Goal: Task Accomplishment & Management: Complete application form

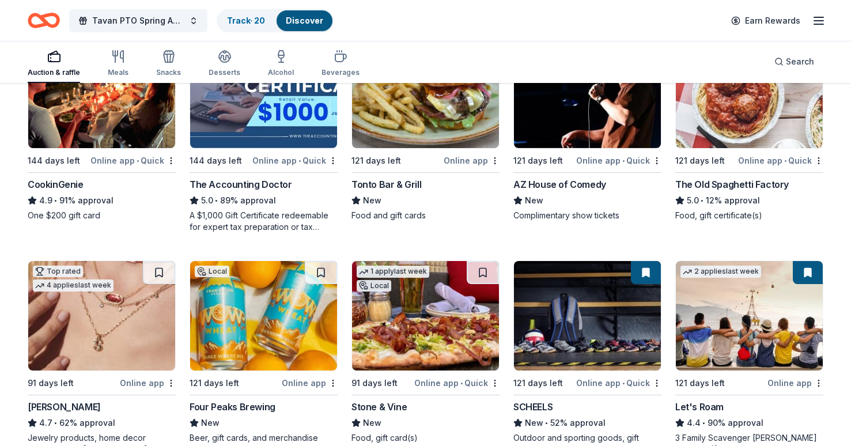
scroll to position [508, 0]
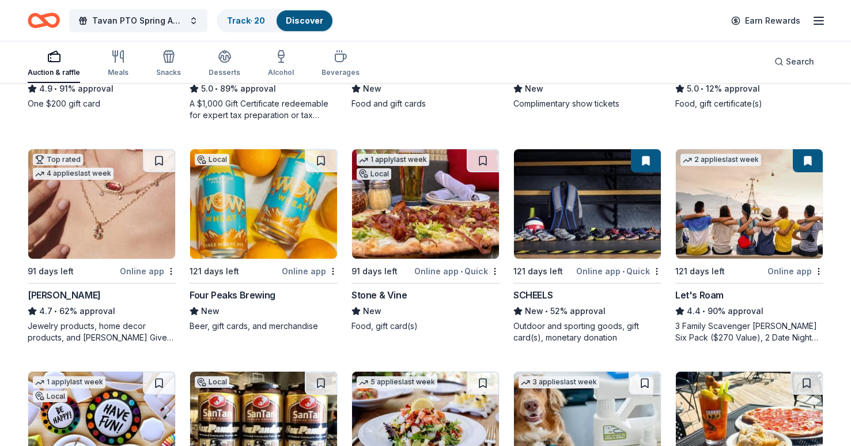
click at [586, 240] on img at bounding box center [587, 203] width 147 height 109
click at [781, 69] on button "Search" at bounding box center [794, 61] width 58 height 23
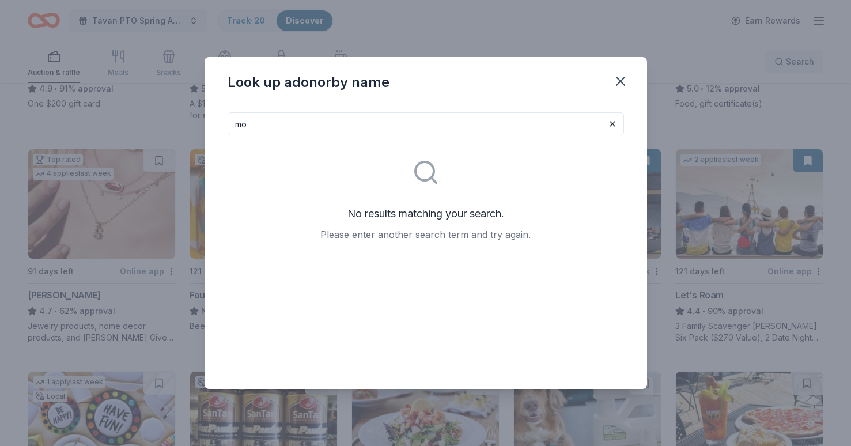
type input "m"
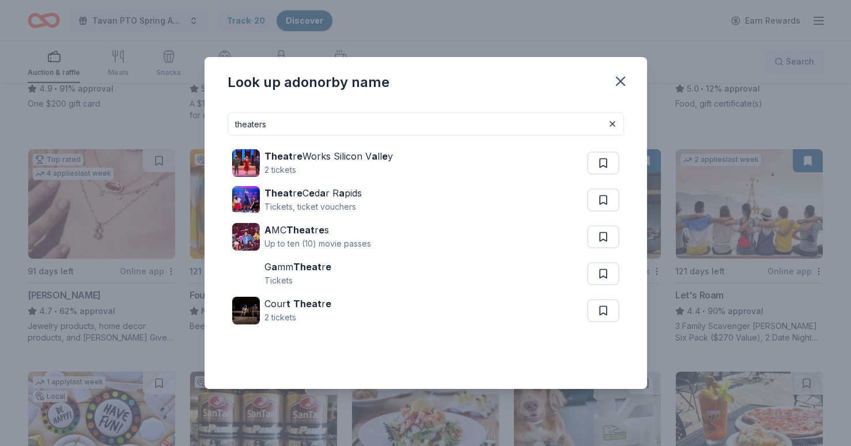
type input "theaters"
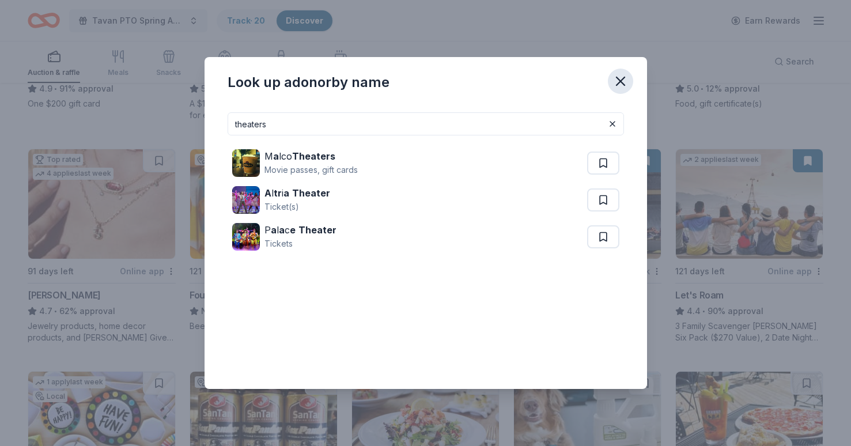
click at [616, 82] on icon "button" at bounding box center [620, 81] width 16 height 16
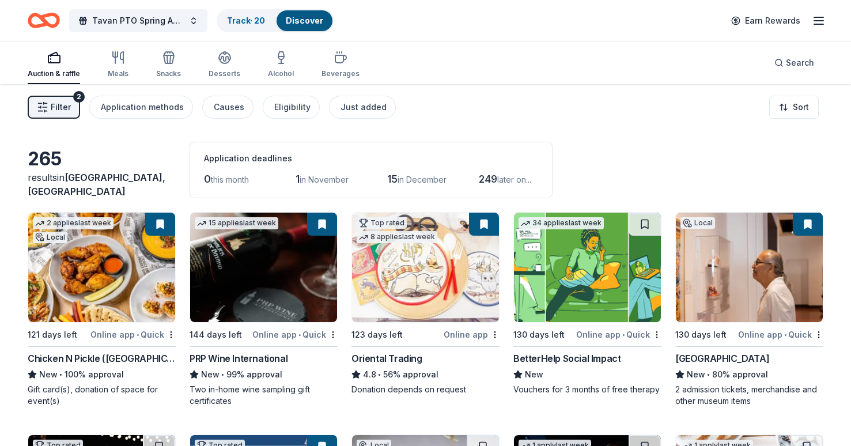
scroll to position [0, 0]
click at [77, 94] on div "2" at bounding box center [79, 97] width 12 height 12
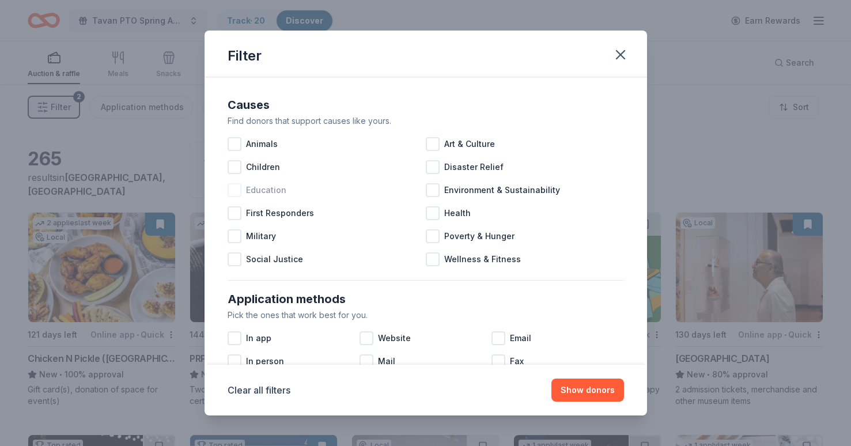
click at [244, 188] on div "Education" at bounding box center [327, 190] width 198 height 23
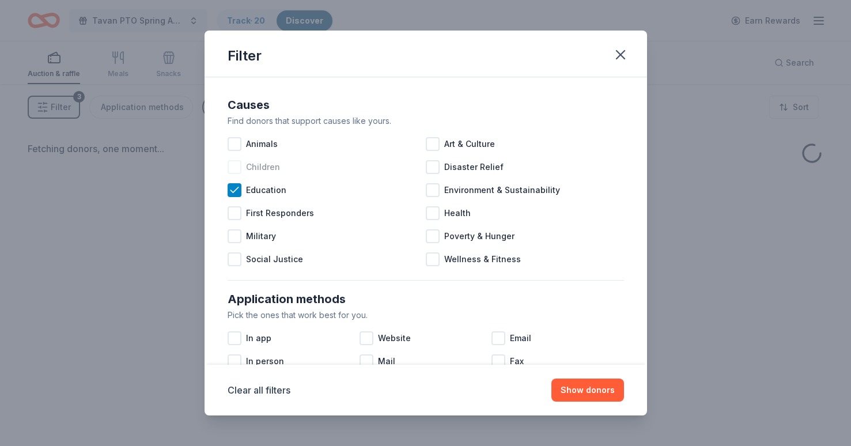
click at [242, 165] on div "Children" at bounding box center [327, 167] width 198 height 23
click at [240, 173] on div at bounding box center [235, 167] width 14 height 14
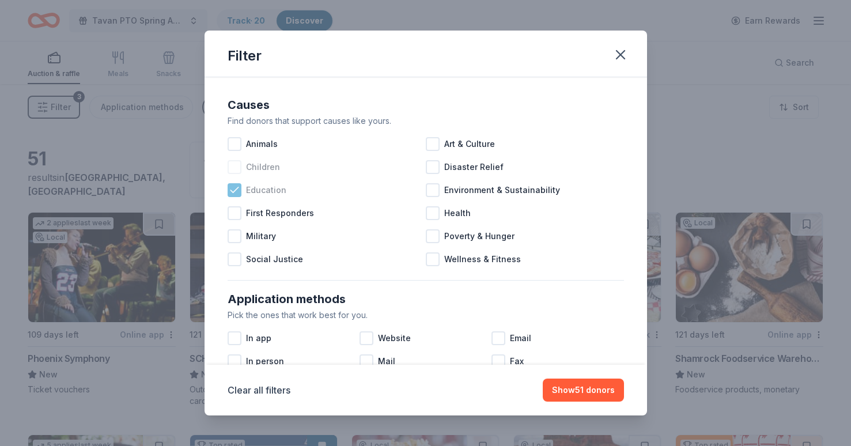
click at [238, 184] on div at bounding box center [235, 190] width 14 height 14
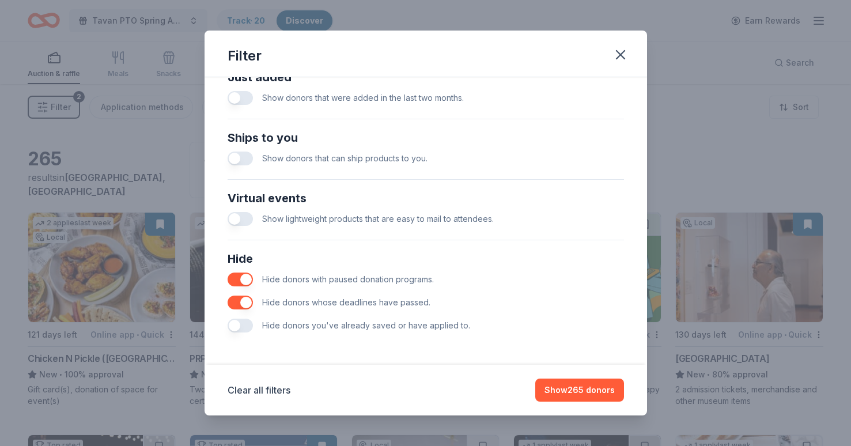
scroll to position [472, 0]
click at [243, 326] on button "button" at bounding box center [240, 326] width 25 height 14
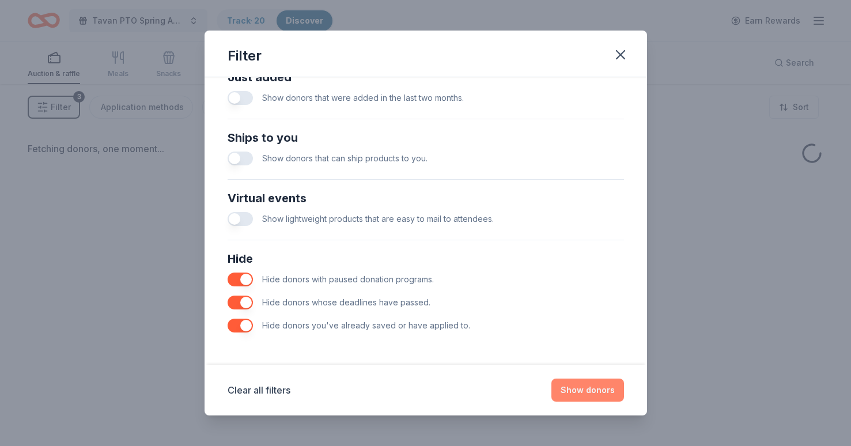
click at [591, 388] on button "Show donors" at bounding box center [587, 389] width 73 height 23
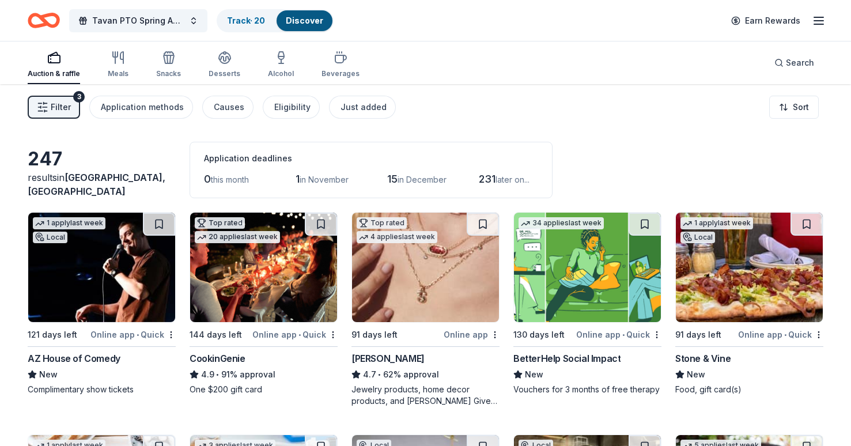
click at [814, 23] on icon "button" at bounding box center [819, 21] width 14 height 14
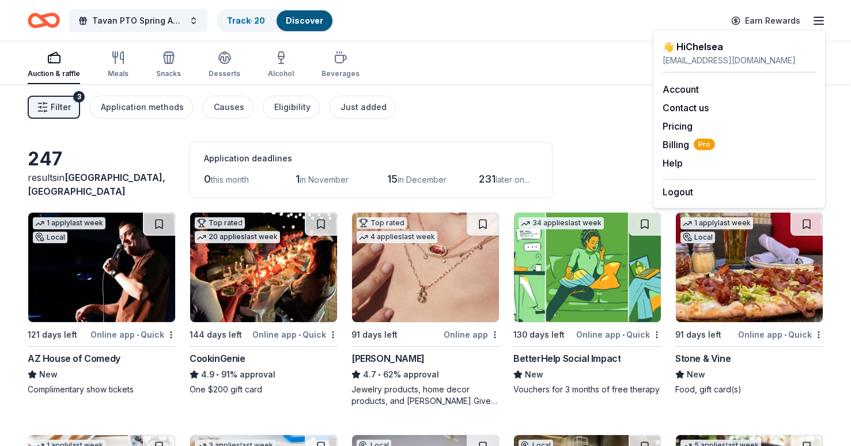
click at [622, 52] on div "Auction & raffle Meals Snacks Desserts Alcohol Beverages Search" at bounding box center [425, 62] width 795 height 43
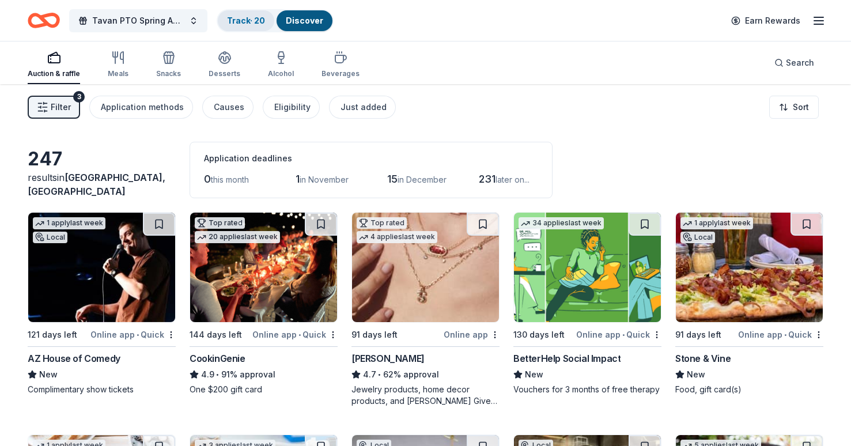
click at [257, 20] on link "Track · 20" at bounding box center [246, 21] width 38 height 10
click at [260, 16] on link "Track · 20" at bounding box center [246, 21] width 38 height 10
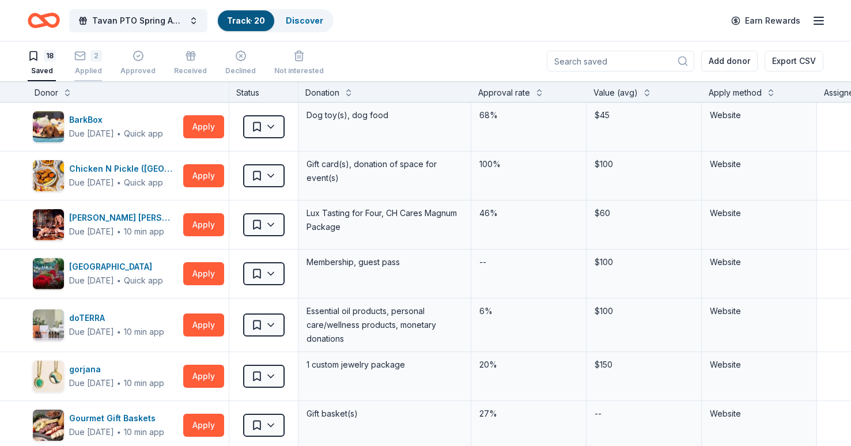
click at [94, 60] on div "2" at bounding box center [96, 56] width 12 height 12
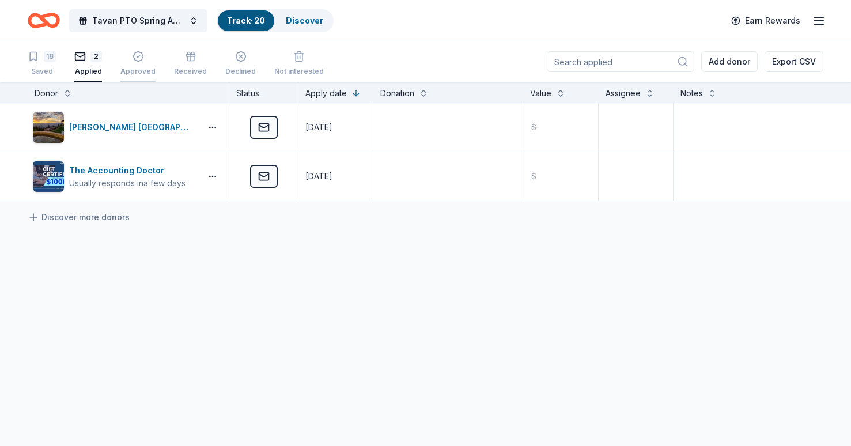
click at [135, 60] on icon "button" at bounding box center [138, 57] width 10 height 10
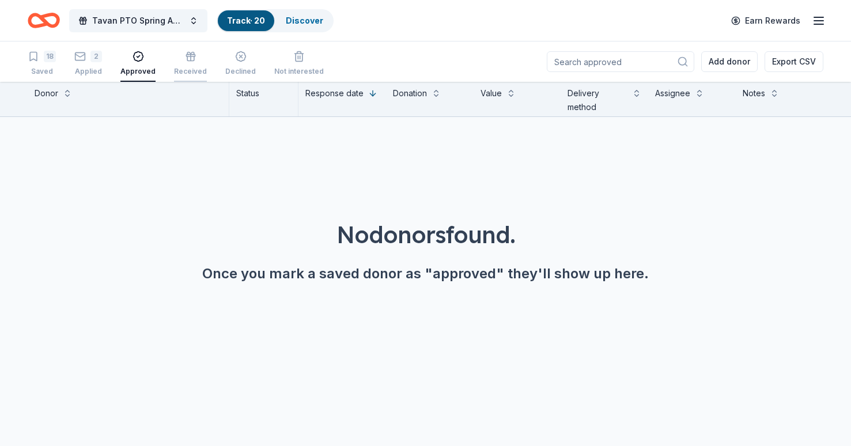
click at [175, 58] on div "button" at bounding box center [190, 57] width 33 height 12
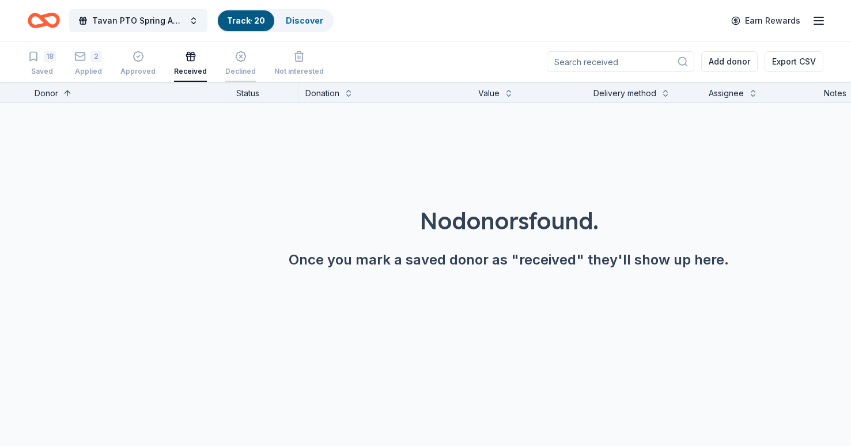
click at [233, 68] on div "Declined" at bounding box center [240, 71] width 31 height 9
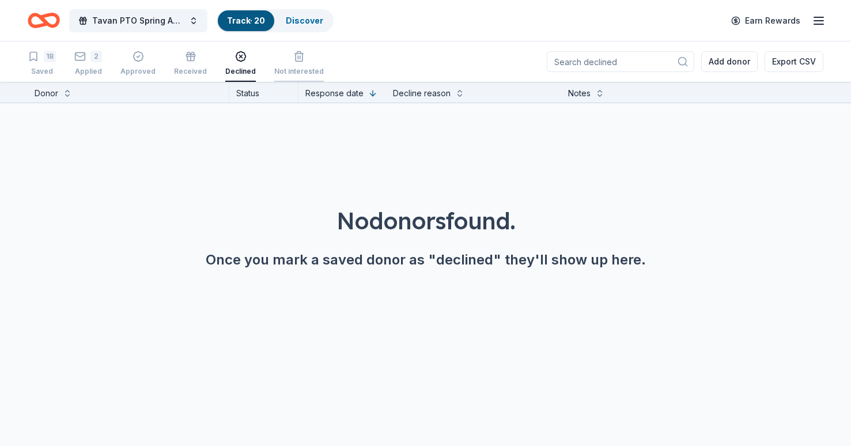
click at [287, 67] on div "Not interested" at bounding box center [299, 71] width 50 height 9
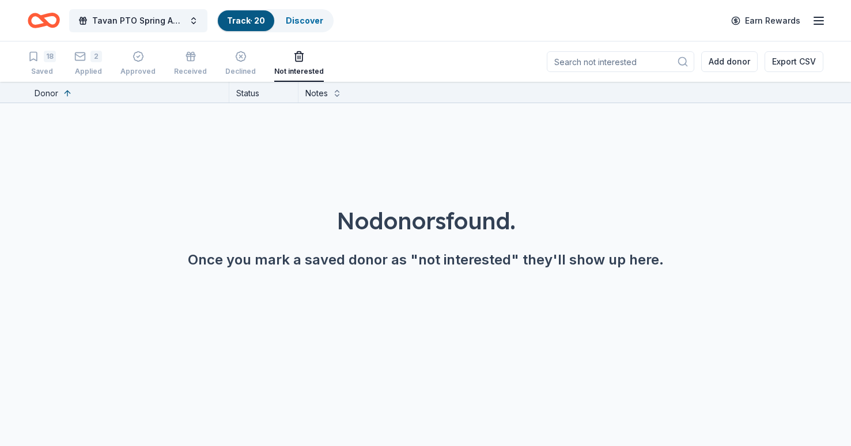
click at [104, 64] on div "18 Saved 2 Applied Approved Received Declined Not interested" at bounding box center [176, 64] width 296 height 36
click at [44, 55] on div "18" at bounding box center [50, 57] width 12 height 12
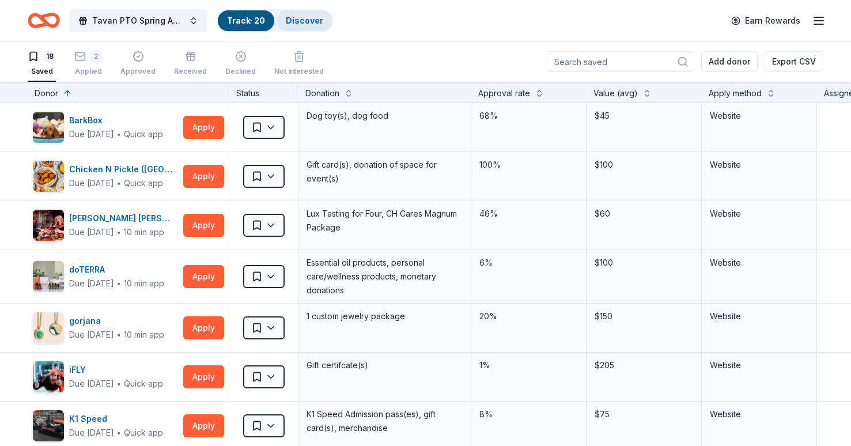
click at [298, 16] on link "Discover" at bounding box center [304, 21] width 37 height 10
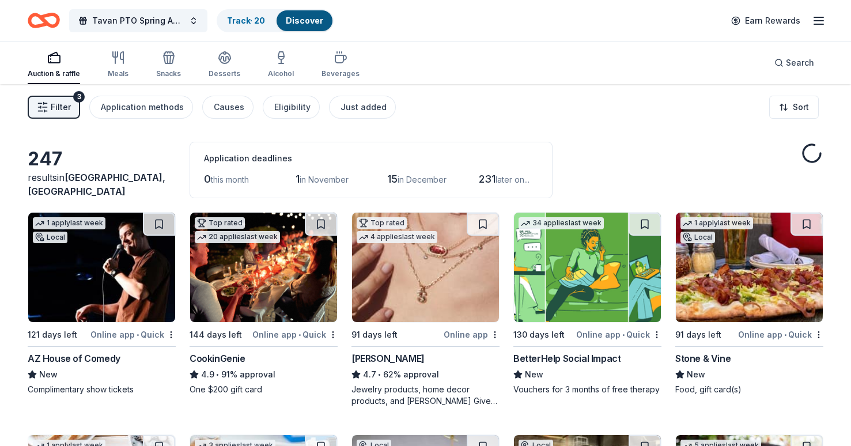
scroll to position [32, 0]
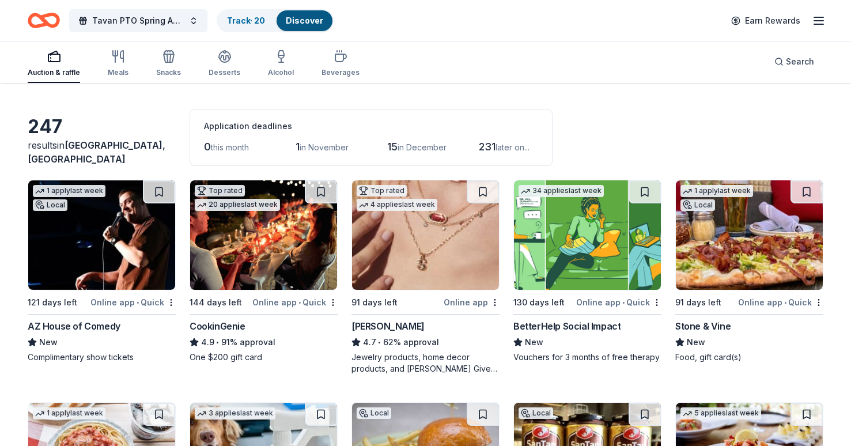
click at [392, 275] on img at bounding box center [425, 234] width 147 height 109
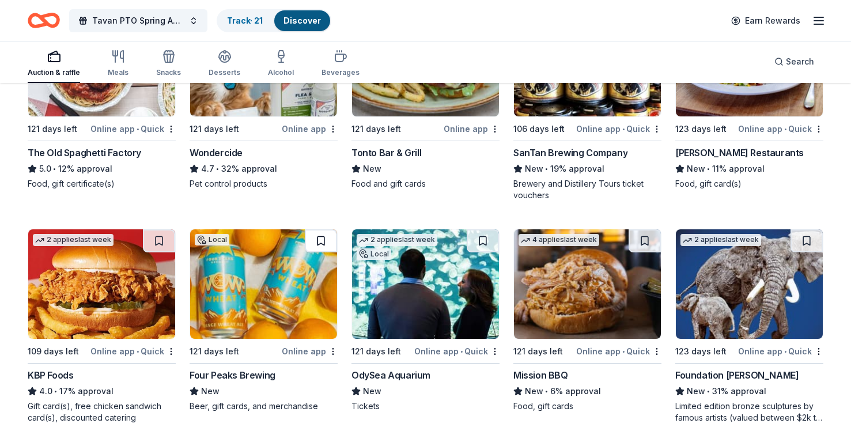
scroll to position [444, 0]
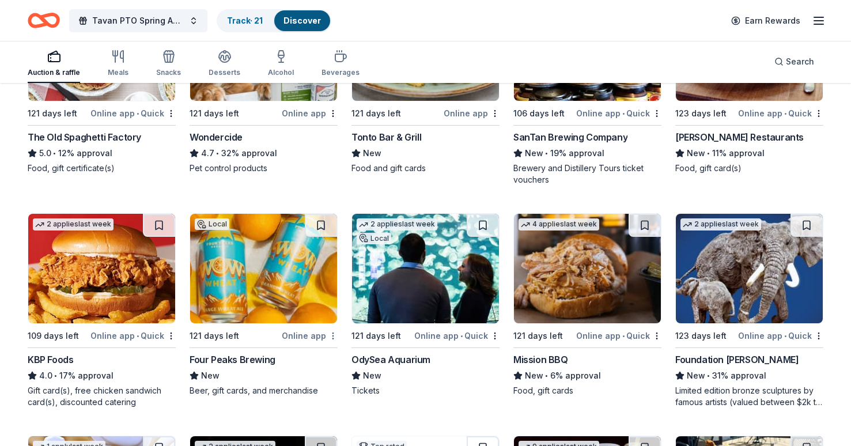
click at [323, 220] on button at bounding box center [321, 225] width 32 height 23
click at [259, 261] on img at bounding box center [263, 268] width 147 height 109
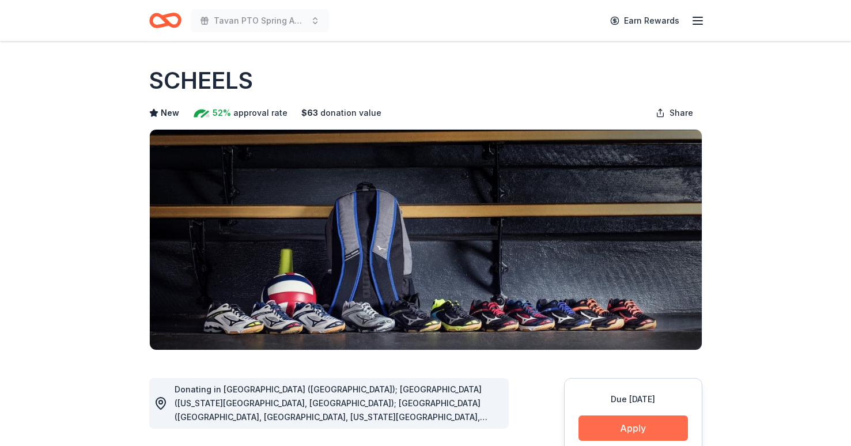
scroll to position [148, 0]
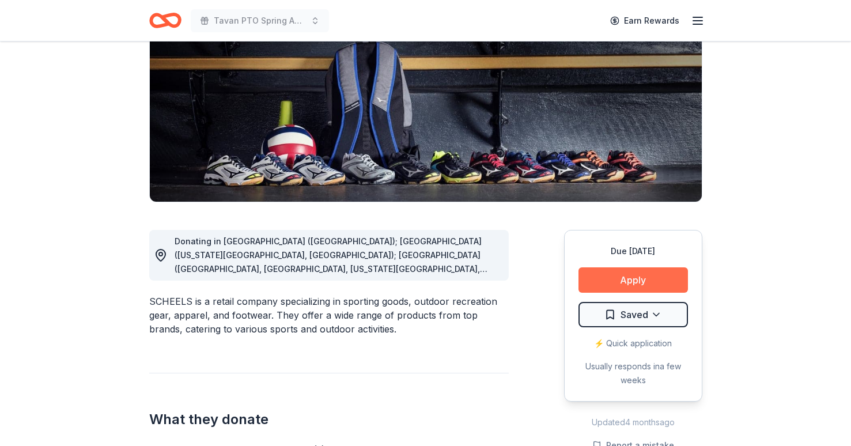
click at [651, 277] on button "Apply" at bounding box center [632, 279] width 109 height 25
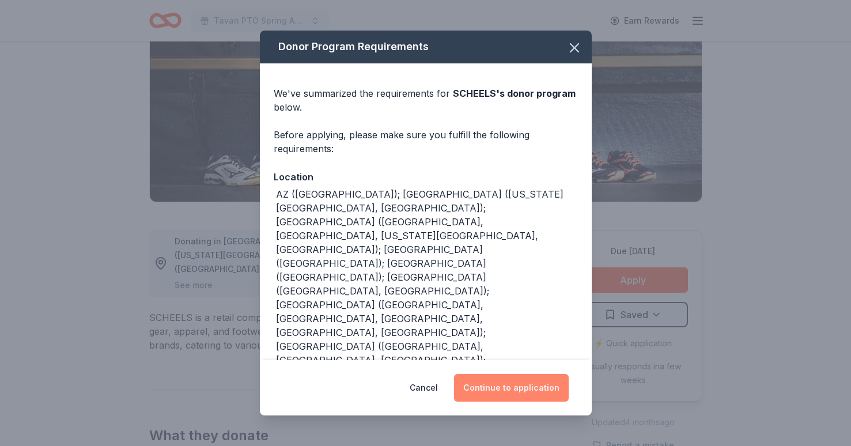
click at [497, 374] on button "Continue to application" at bounding box center [511, 388] width 115 height 28
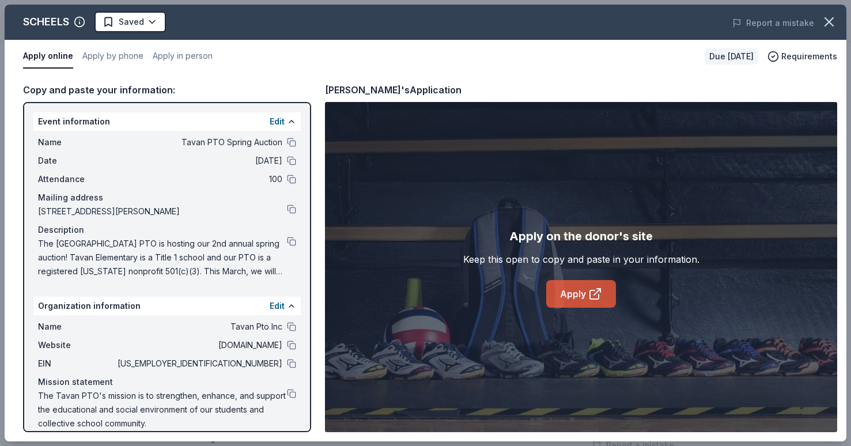
click at [596, 293] on icon at bounding box center [597, 292] width 6 height 6
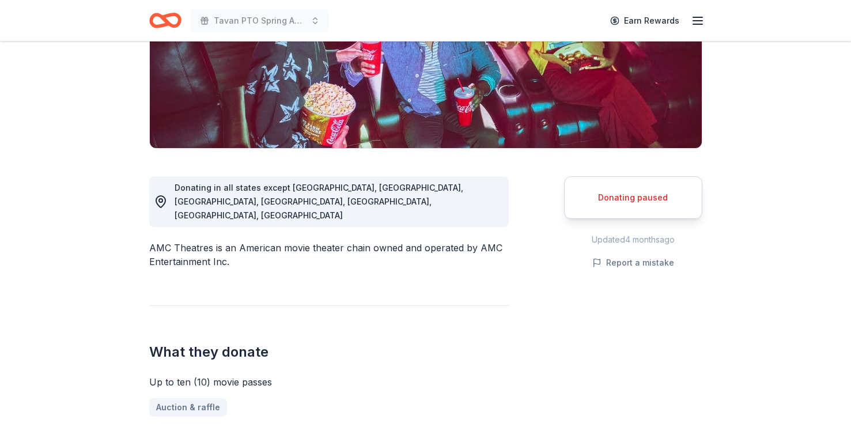
scroll to position [203, 0]
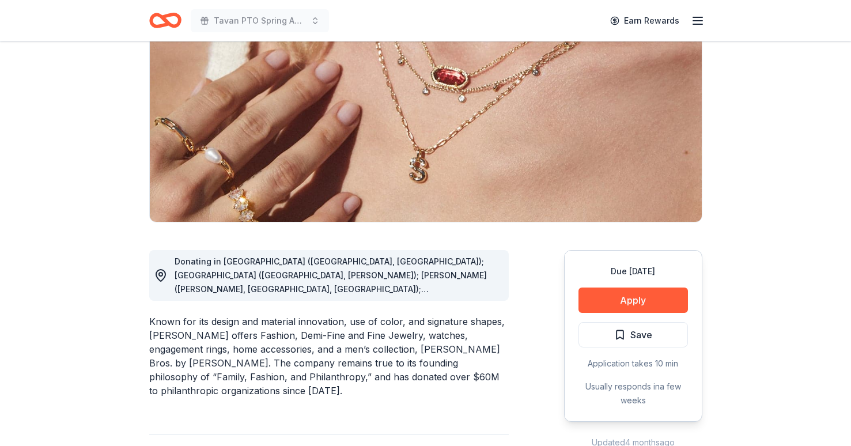
scroll to position [149, 0]
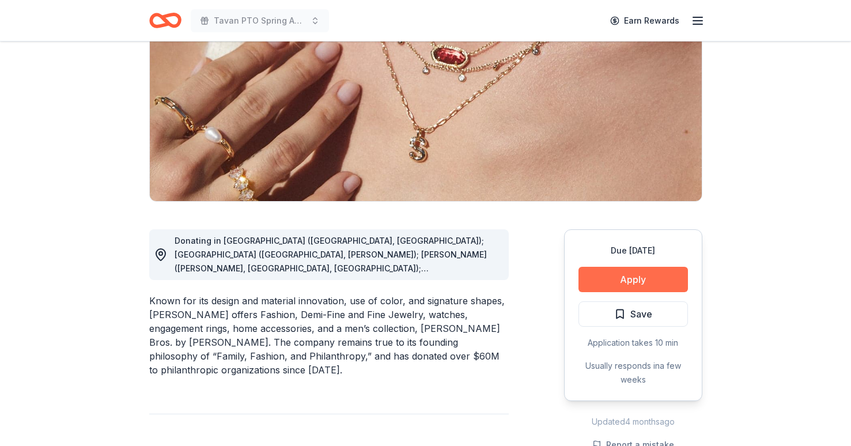
click at [629, 278] on button "Apply" at bounding box center [632, 279] width 109 height 25
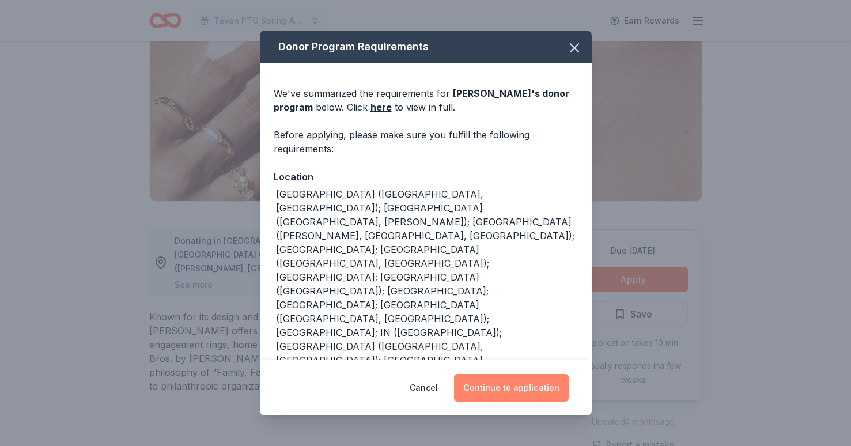
click at [526, 388] on button "Continue to application" at bounding box center [511, 388] width 115 height 28
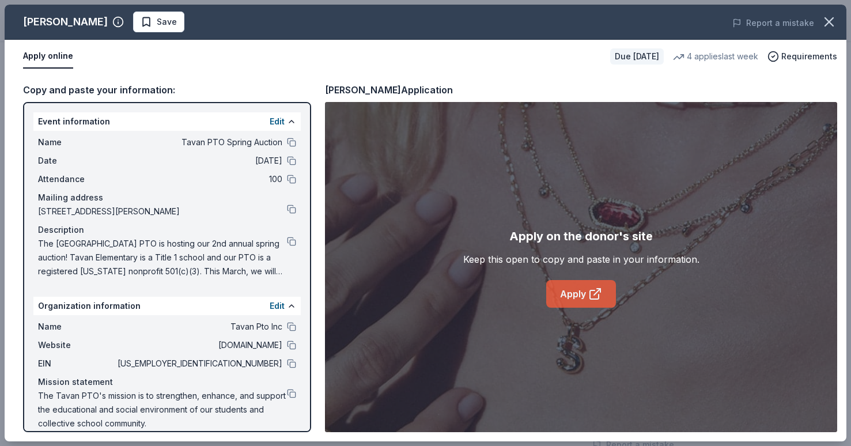
click at [597, 300] on icon at bounding box center [595, 294] width 14 height 14
click at [293, 207] on button at bounding box center [291, 208] width 9 height 9
click at [141, 23] on span "Save" at bounding box center [159, 22] width 36 height 14
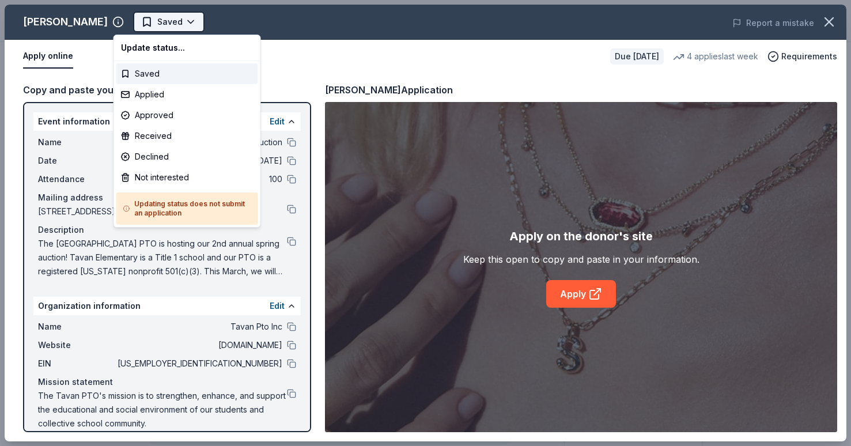
click at [163, 21] on html "Tavan PTO Spring Auction Earn Rewards Due [DATE] Share [PERSON_NAME] 4.7 • 119 …" at bounding box center [425, 223] width 851 height 446
click at [182, 94] on div "Applied" at bounding box center [187, 94] width 142 height 21
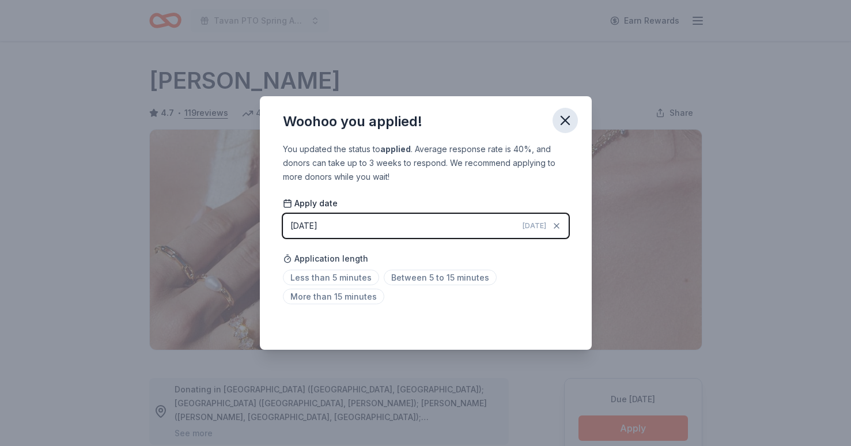
click at [561, 120] on icon "button" at bounding box center [565, 120] width 16 height 16
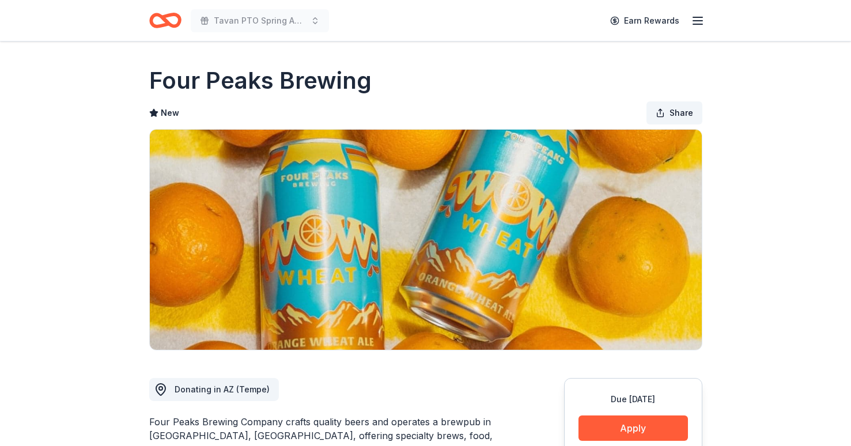
scroll to position [160, 0]
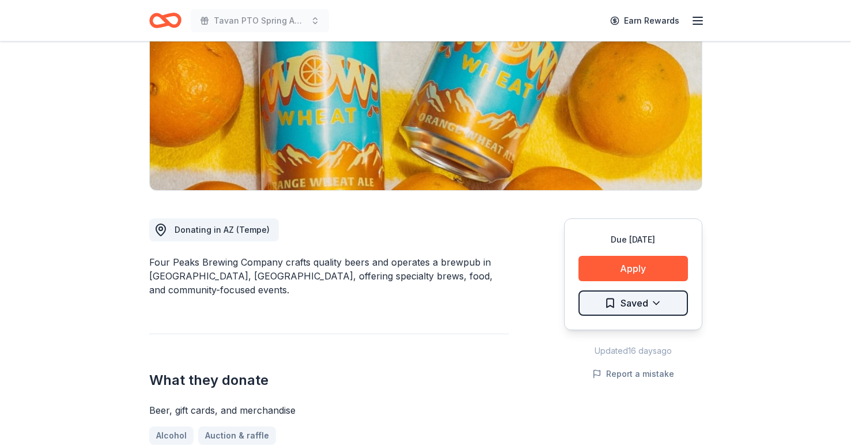
click at [674, 286] on html "Tavan PTO Spring Auction Earn Rewards Due [DATE] Share Four Peaks Brewing New S…" at bounding box center [425, 63] width 851 height 446
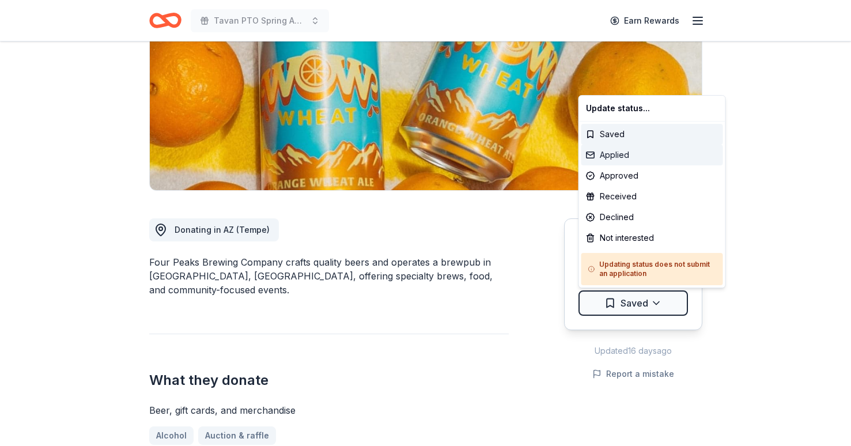
click at [654, 161] on div "Applied" at bounding box center [652, 155] width 142 height 21
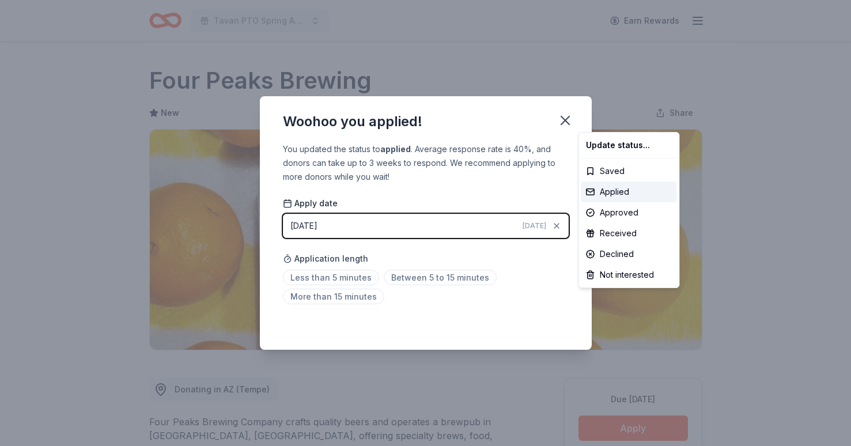
click at [567, 118] on html "Tavan PTO Spring Auction Earn Rewards Due in 121 days Share Four Peaks Brewing …" at bounding box center [425, 223] width 851 height 446
